Goal: Information Seeking & Learning: Learn about a topic

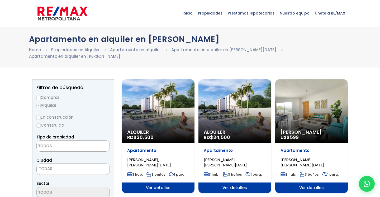
select select
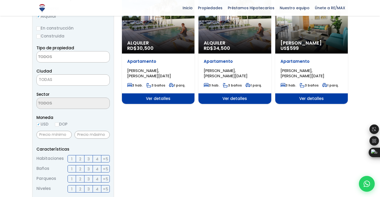
scroll to position [84, 0]
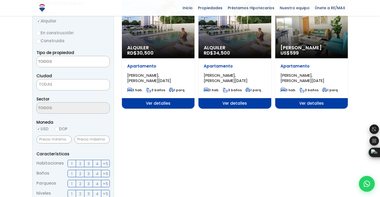
click at [210, 47] on span "Alquiler" at bounding box center [235, 47] width 62 height 5
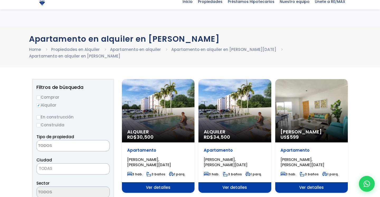
select select
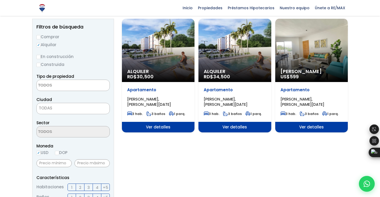
scroll to position [53, 0]
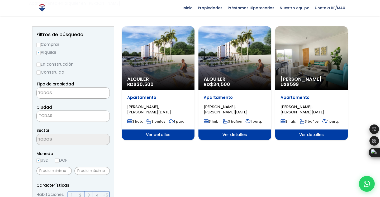
click at [302, 67] on div "Alquiler Amueblado US$ 599" at bounding box center [311, 57] width 73 height 63
